Goal: Task Accomplishment & Management: Manage account settings

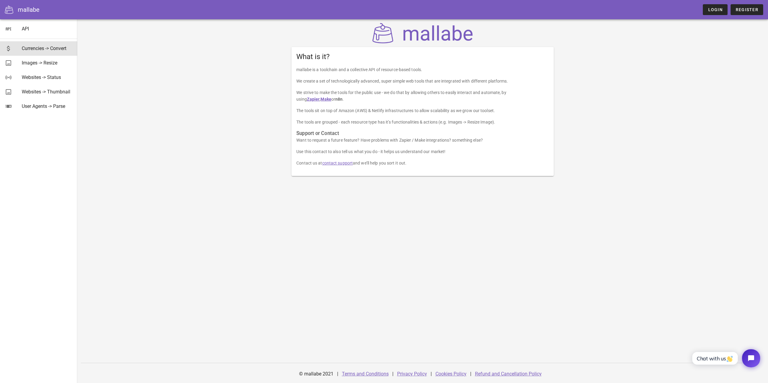
click at [37, 48] on div "Currencies -> Convert" at bounding box center [47, 49] width 51 height 6
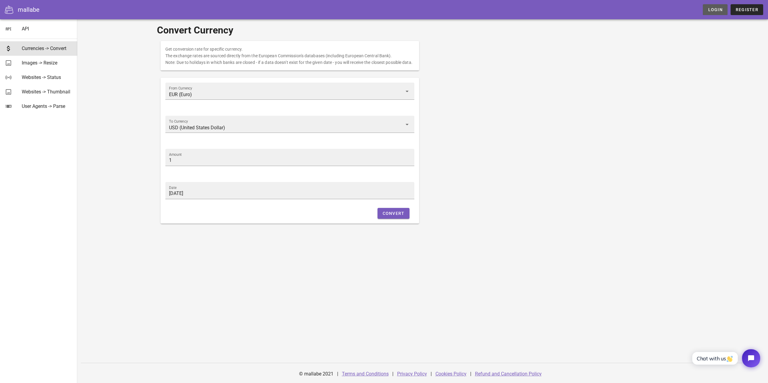
click at [713, 11] on span "Login" at bounding box center [714, 9] width 15 height 5
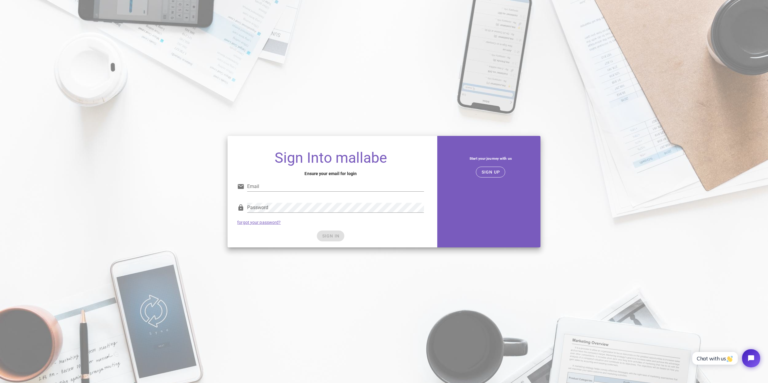
type input "m.kuzmichov@archivizer.com"
click at [367, 227] on div "Password forgot your password?" at bounding box center [330, 213] width 194 height 31
click at [334, 238] on span "SIGN IN" at bounding box center [331, 236] width 18 height 5
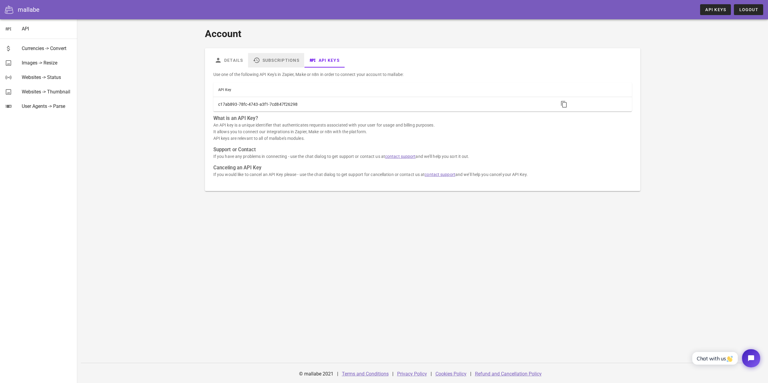
click at [297, 56] on link "Subscriptions" at bounding box center [276, 60] width 56 height 14
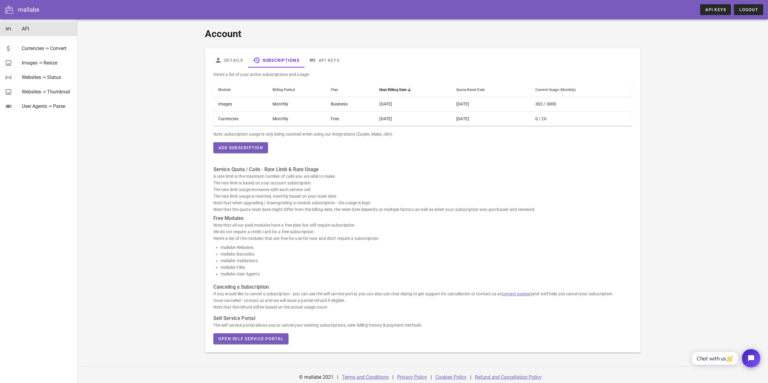
click at [30, 28] on div "API" at bounding box center [47, 29] width 51 height 6
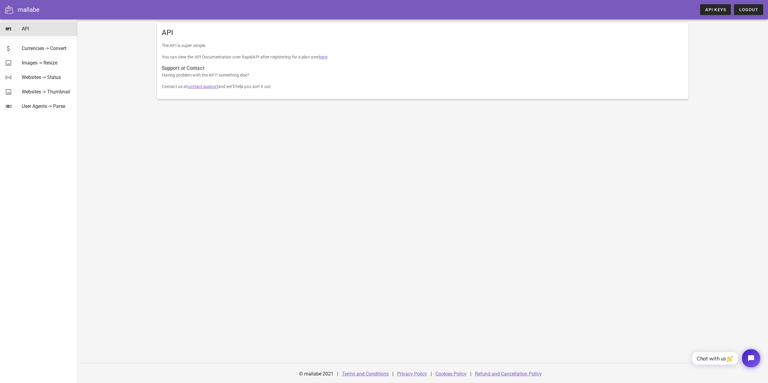
click at [327, 58] on link "here" at bounding box center [323, 57] width 8 height 5
click at [42, 46] on div "Currencies -> Convert" at bounding box center [47, 49] width 51 height 6
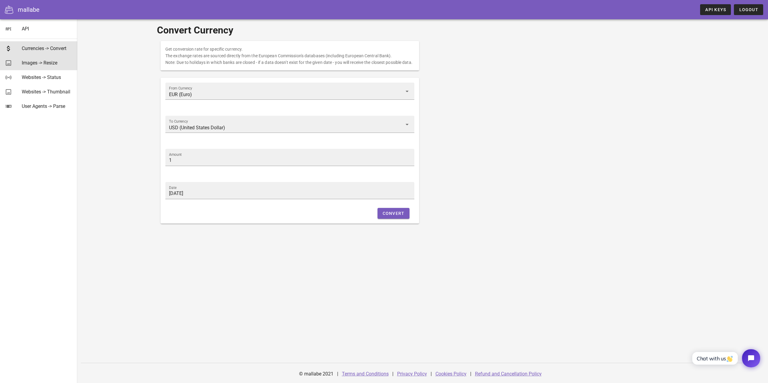
click at [45, 63] on div "Images -> Resize" at bounding box center [47, 63] width 51 height 6
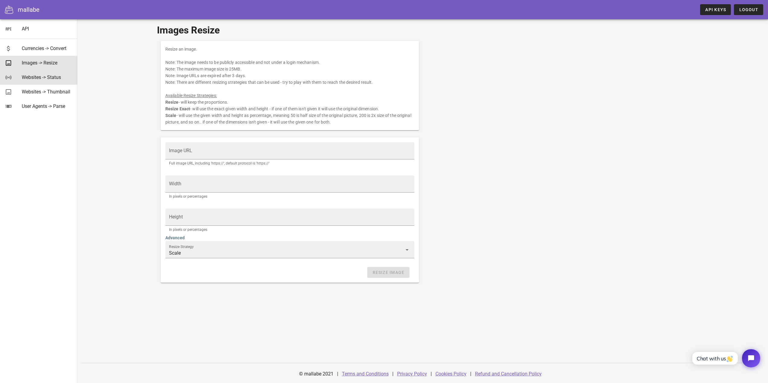
click at [45, 77] on div "Websites -> Status" at bounding box center [47, 77] width 51 height 6
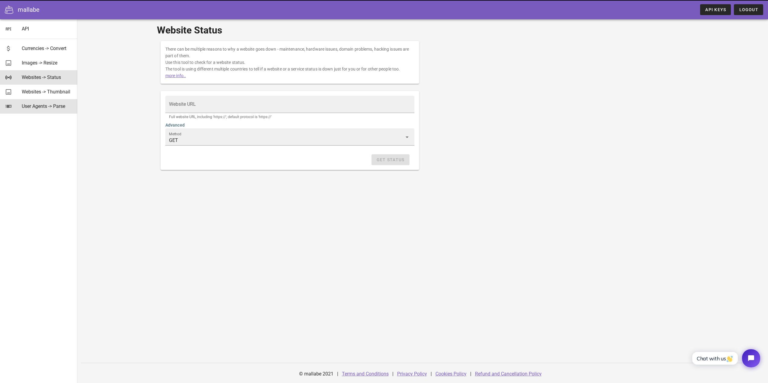
click at [41, 105] on div "User Agents -> Parse" at bounding box center [47, 106] width 51 height 6
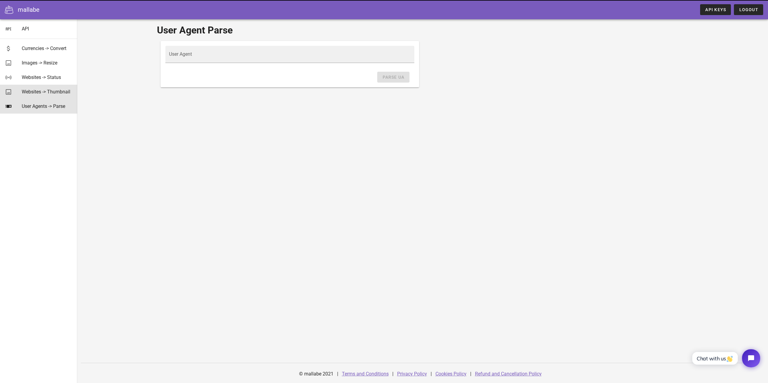
click at [40, 89] on div "Websites -> Thumbnail" at bounding box center [47, 91] width 51 height 13
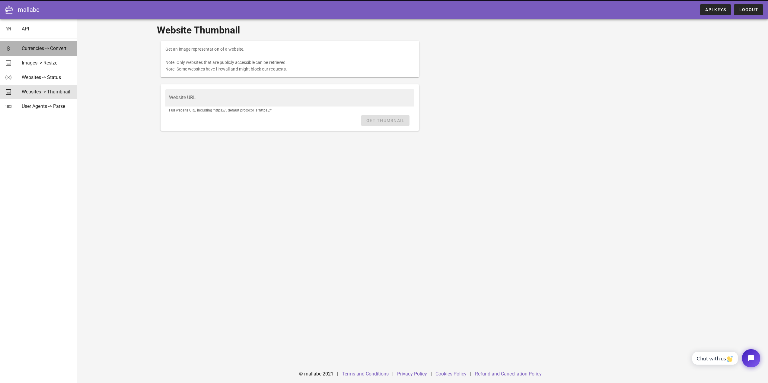
click at [50, 51] on div "Currencies -> Convert" at bounding box center [47, 49] width 51 height 6
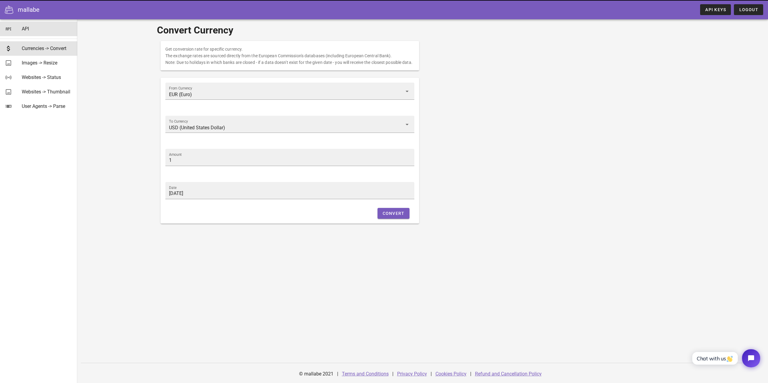
click at [19, 26] on link "API" at bounding box center [38, 29] width 77 height 14
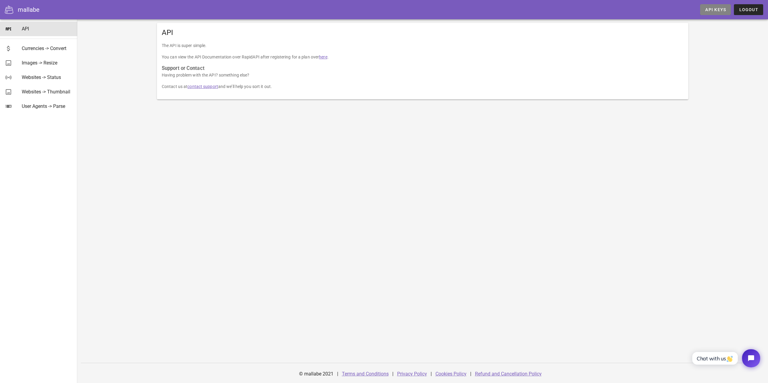
click at [715, 12] on span "API Keys" at bounding box center [715, 9] width 21 height 5
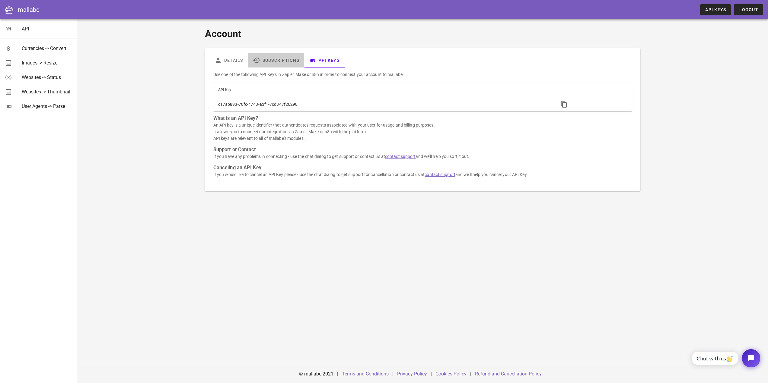
click at [277, 60] on link "Subscriptions" at bounding box center [276, 60] width 56 height 14
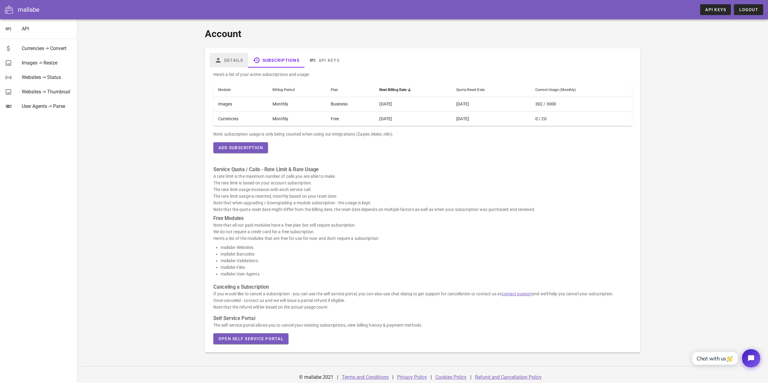
click at [236, 60] on link "Details" at bounding box center [229, 60] width 38 height 14
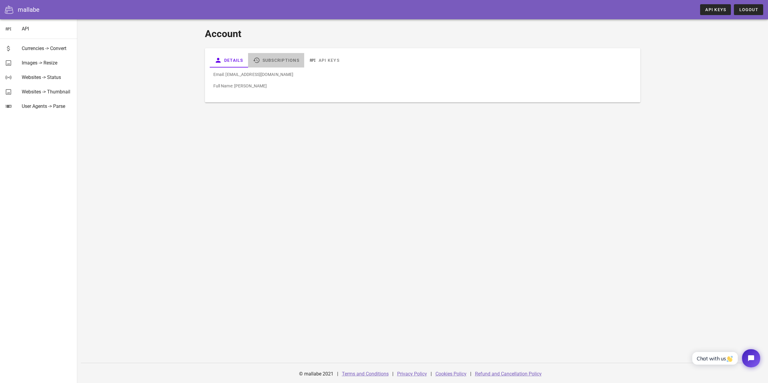
click at [275, 58] on link "Subscriptions" at bounding box center [276, 60] width 56 height 14
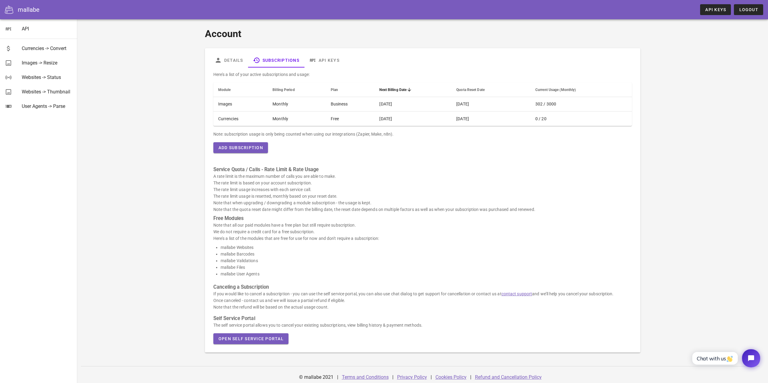
click at [25, 5] on div "mallabe API Keys Logout" at bounding box center [384, 9] width 768 height 19
click at [11, 10] on icon at bounding box center [9, 9] width 8 height 8
click at [25, 10] on div "mallabe" at bounding box center [29, 9] width 22 height 9
click at [335, 59] on link "API Keys" at bounding box center [324, 60] width 40 height 14
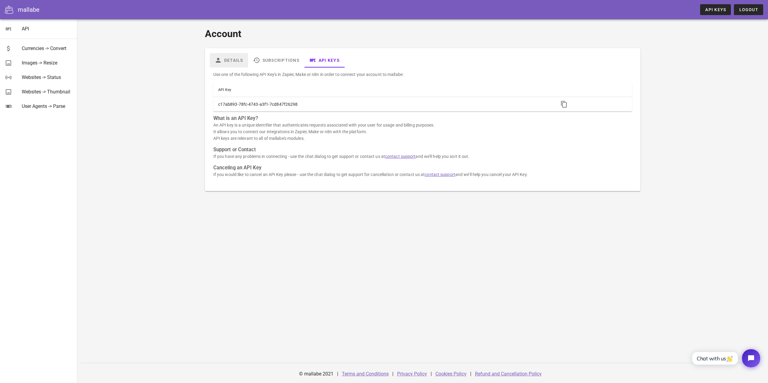
click at [227, 61] on link "Details" at bounding box center [229, 60] width 38 height 14
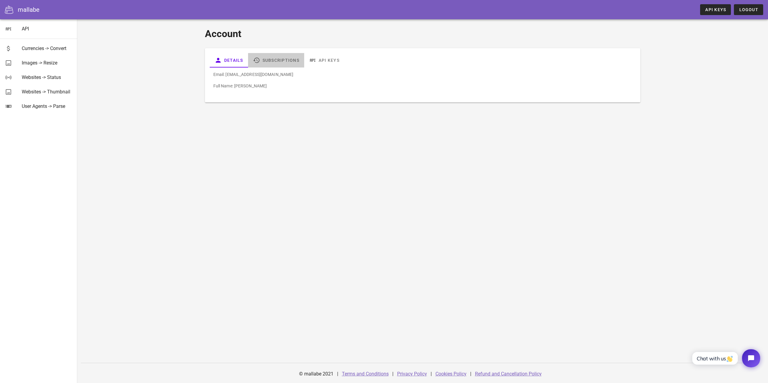
click at [283, 62] on link "Subscriptions" at bounding box center [276, 60] width 56 height 14
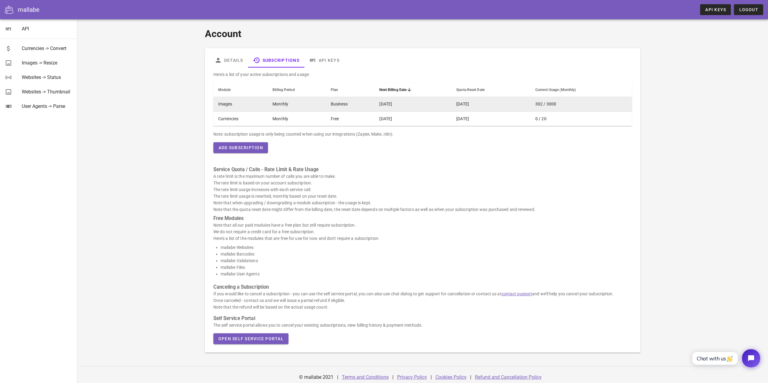
click at [276, 106] on td "Monthly" at bounding box center [297, 104] width 58 height 14
click at [333, 105] on td "Business" at bounding box center [350, 104] width 49 height 14
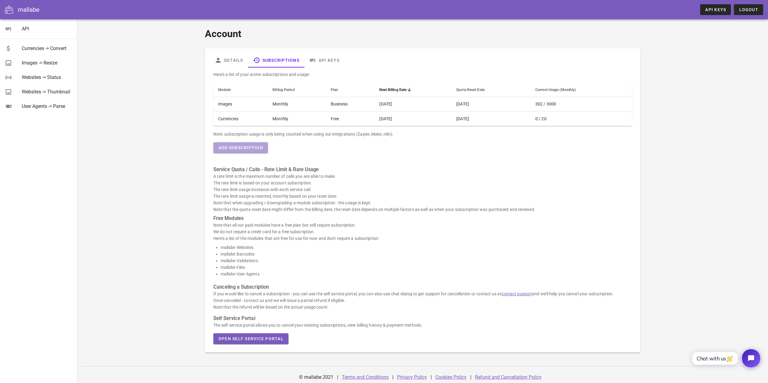
click at [246, 145] on button "Add Subscription" at bounding box center [240, 147] width 55 height 11
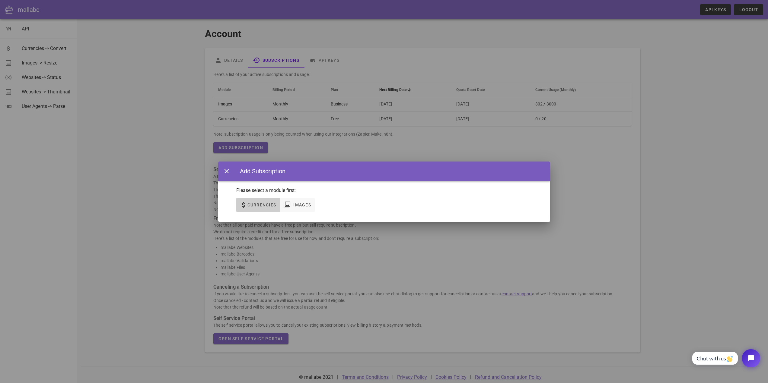
click at [255, 201] on button "Currencies" at bounding box center [258, 205] width 44 height 14
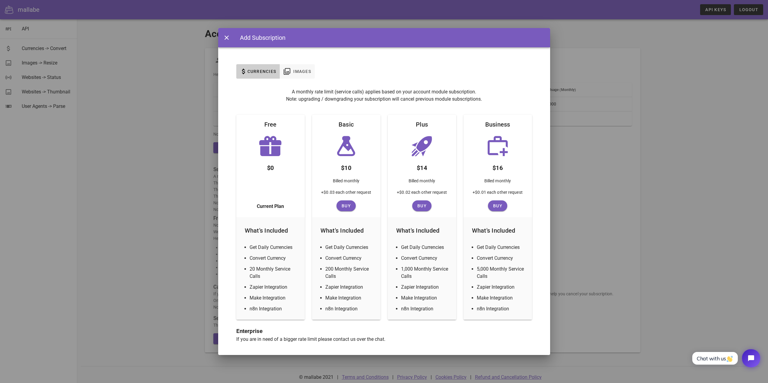
click at [266, 260] on li "Convert Currency" at bounding box center [273, 258] width 49 height 7
click at [278, 123] on div "Free" at bounding box center [270, 124] width 22 height 19
click at [284, 142] on div at bounding box center [270, 146] width 68 height 24
click at [300, 69] on span "Images" at bounding box center [302, 71] width 18 height 5
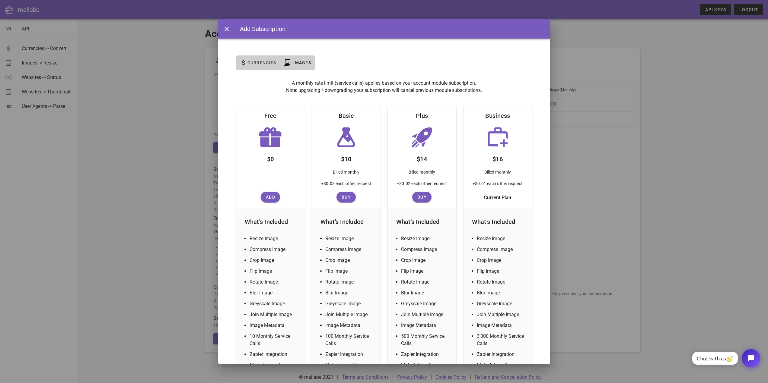
click at [262, 59] on button "Currencies" at bounding box center [258, 62] width 44 height 14
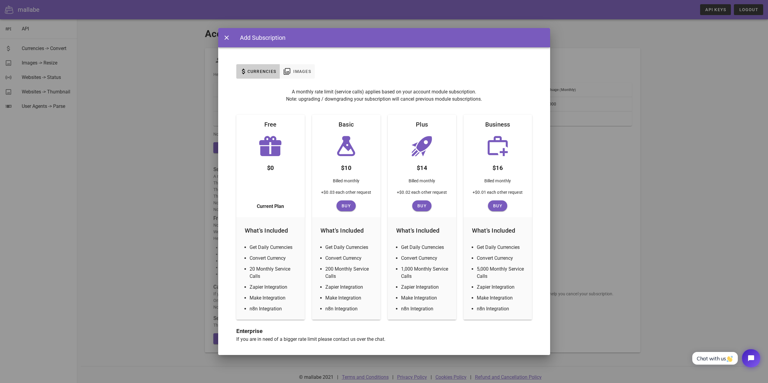
click at [262, 211] on div "Current Plan" at bounding box center [270, 206] width 68 height 11
click at [268, 207] on span "Current Plan" at bounding box center [270, 206] width 27 height 7
click at [294, 68] on span "Images" at bounding box center [297, 71] width 28 height 7
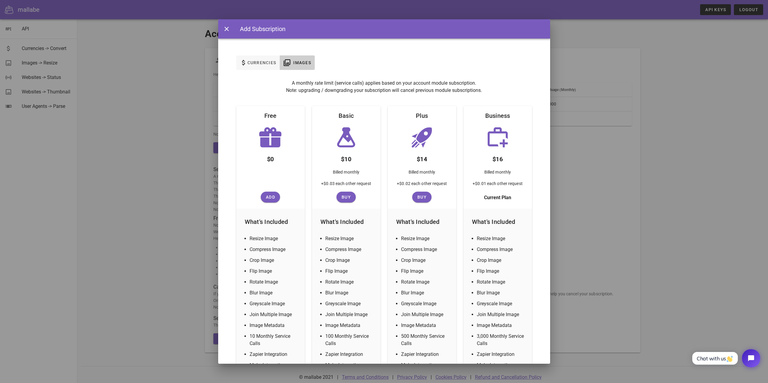
click at [645, 137] on div at bounding box center [384, 191] width 768 height 383
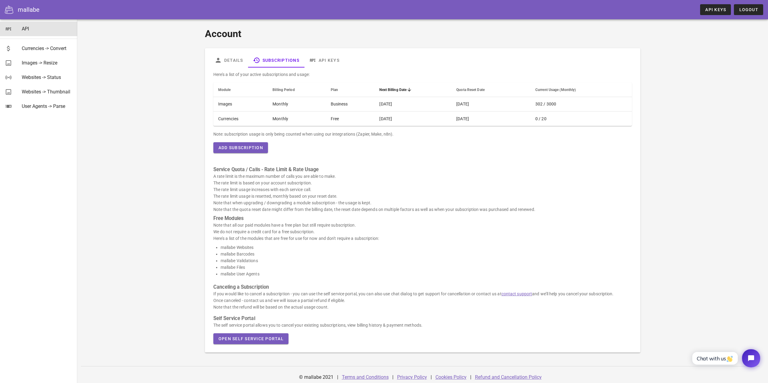
click at [30, 27] on div "API" at bounding box center [47, 29] width 51 height 6
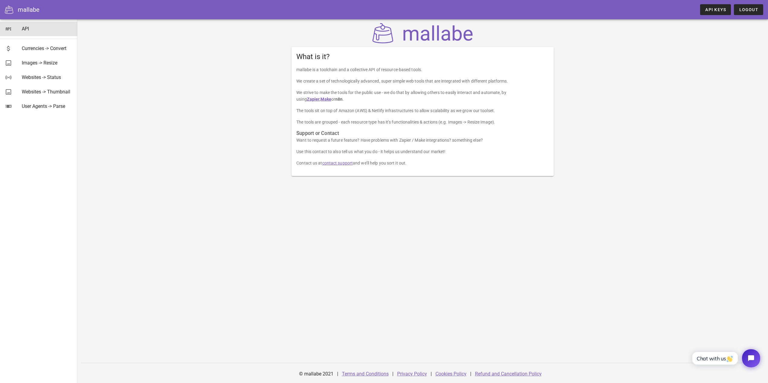
click at [31, 28] on div "API" at bounding box center [47, 29] width 51 height 6
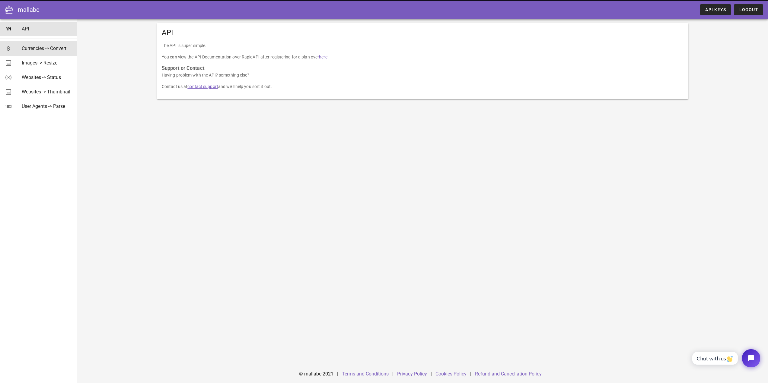
click at [45, 43] on div "Currencies -> Convert" at bounding box center [47, 48] width 51 height 13
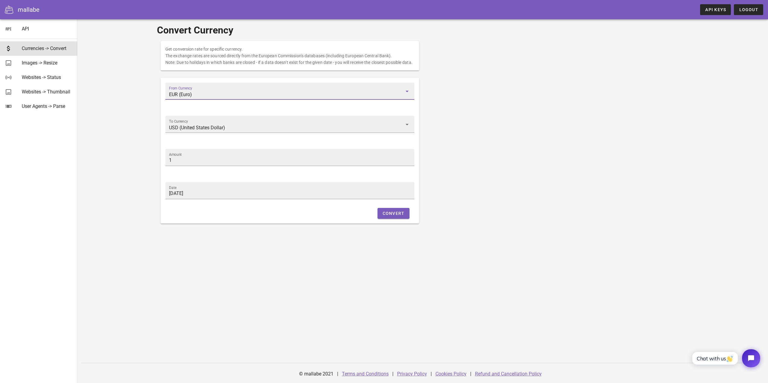
click at [282, 100] on input "EUR (Euro)" at bounding box center [285, 95] width 233 height 10
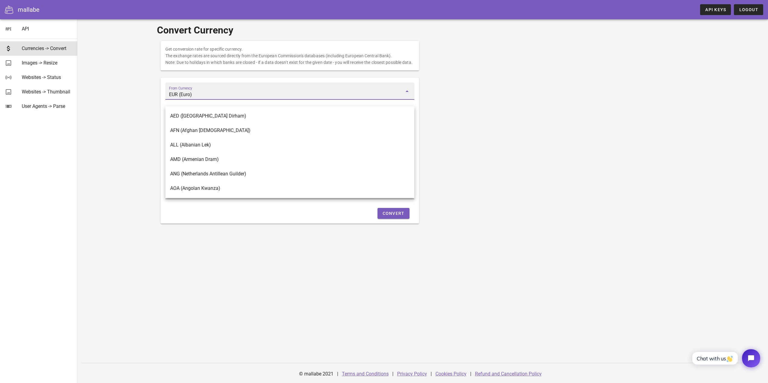
drag, startPoint x: 465, startPoint y: 113, endPoint x: 439, endPoint y: 113, distance: 26.0
click at [465, 112] on div "Get conversion rate for specific currency. The exchange rates are sourced direc…" at bounding box center [422, 132] width 531 height 190
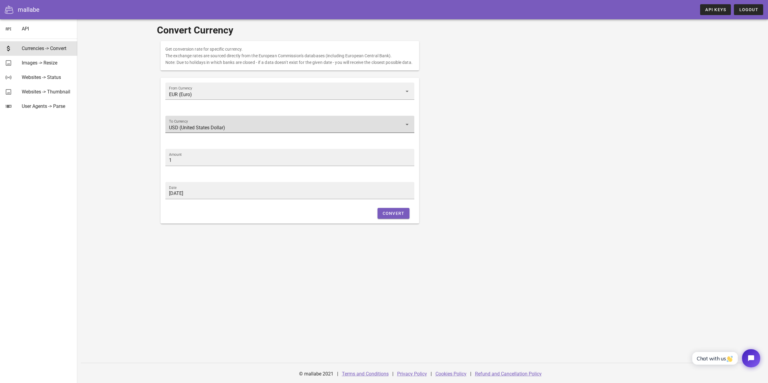
click at [403, 128] on div at bounding box center [406, 124] width 8 height 7
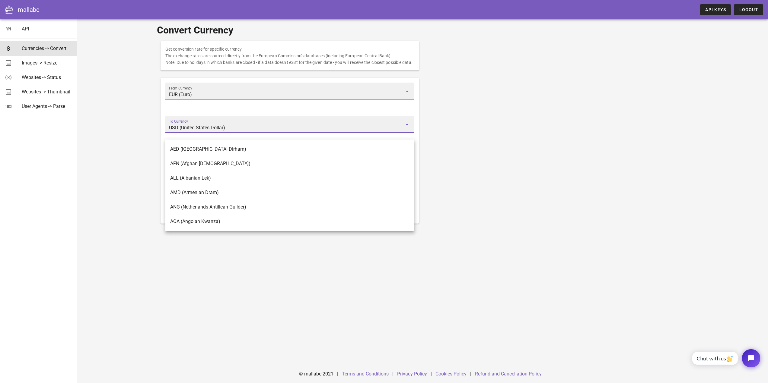
drag, startPoint x: 494, startPoint y: 132, endPoint x: 450, endPoint y: 130, distance: 44.1
click at [494, 132] on div "Get conversion rate for specific currency. The exchange rates are sourced direc…" at bounding box center [422, 132] width 531 height 190
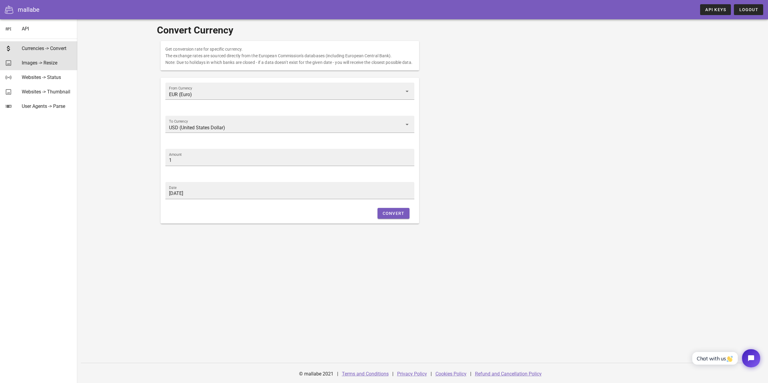
click at [49, 68] on div "Images -> Resize" at bounding box center [47, 62] width 51 height 13
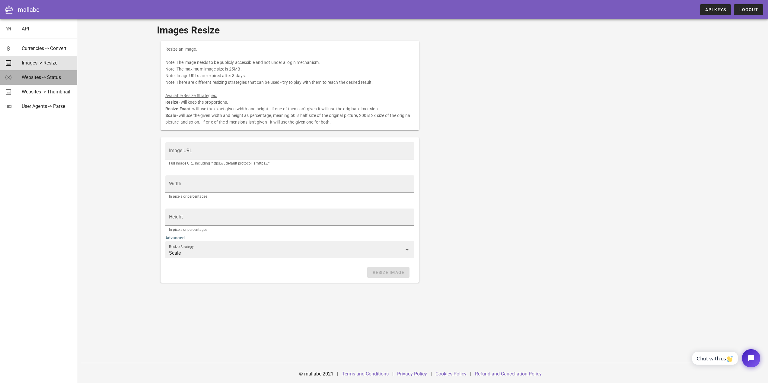
click at [43, 79] on div "Websites -> Status" at bounding box center [47, 77] width 51 height 6
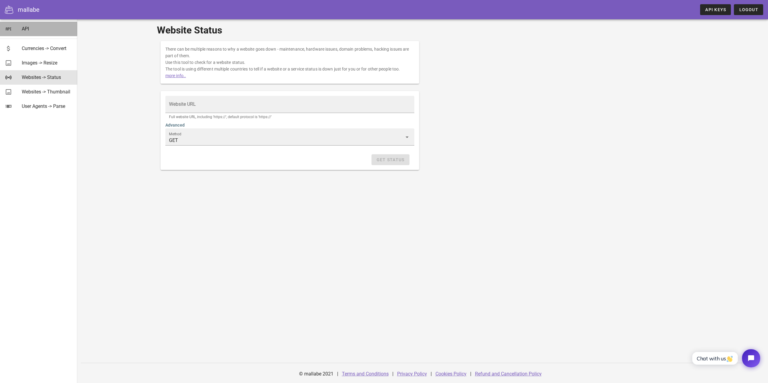
click at [34, 34] on div "API" at bounding box center [47, 28] width 51 height 13
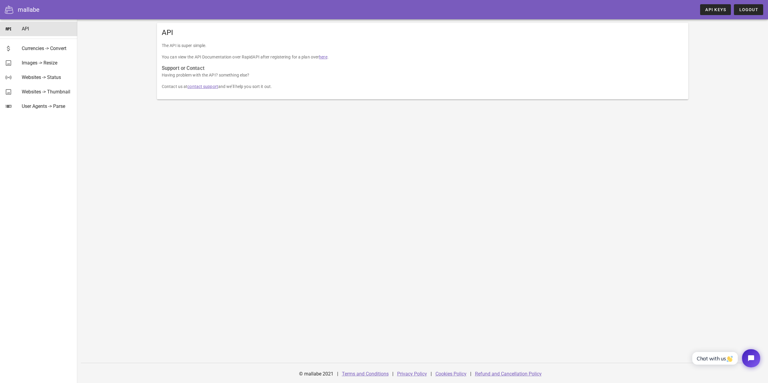
click at [324, 55] on link "here" at bounding box center [323, 57] width 8 height 5
drag, startPoint x: 49, startPoint y: 51, endPoint x: 53, endPoint y: 53, distance: 4.5
click at [50, 51] on div "Currencies -> Convert" at bounding box center [47, 49] width 51 height 6
